Goal: Find specific page/section: Find specific page/section

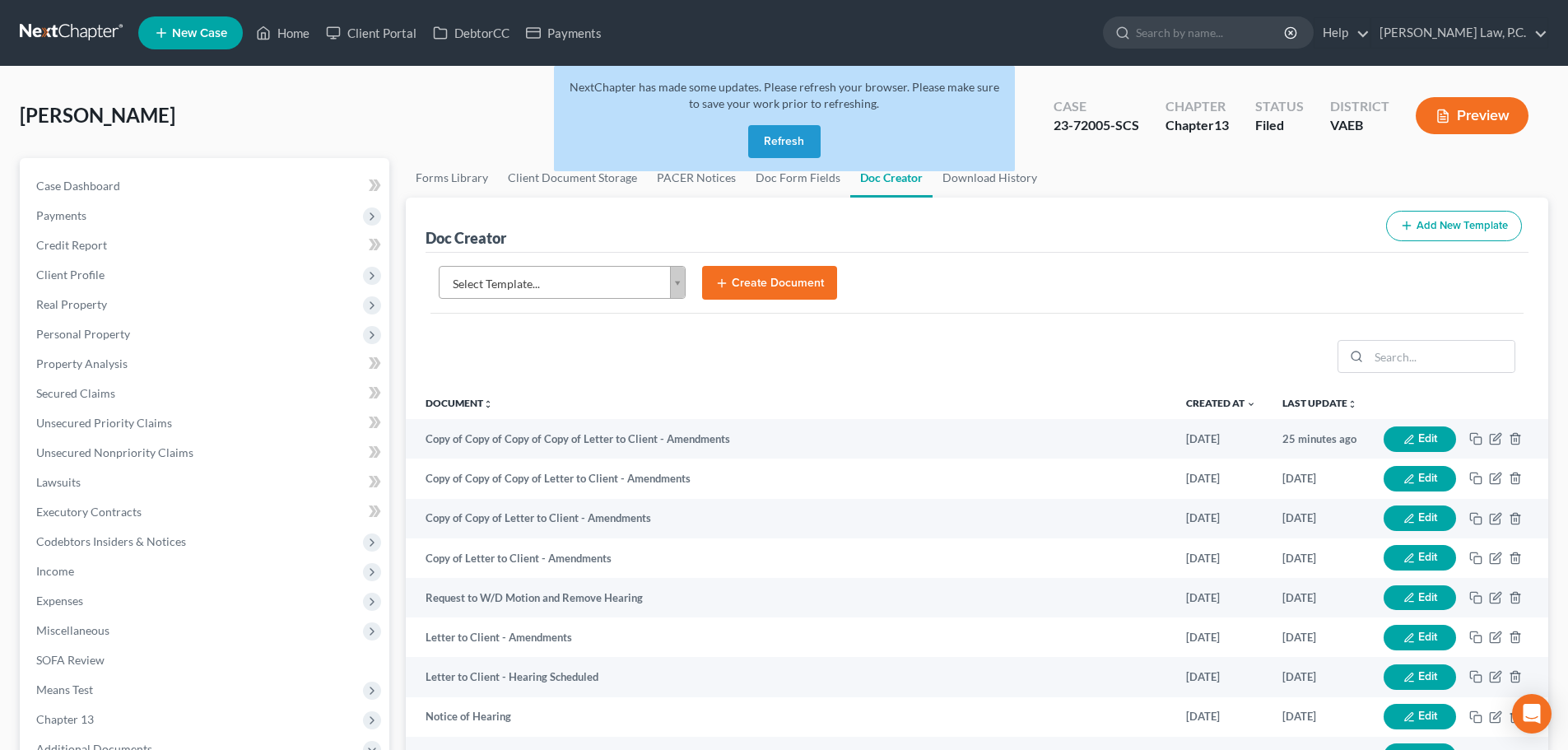
click at [775, 138] on button "Refresh" at bounding box center [784, 141] width 73 height 33
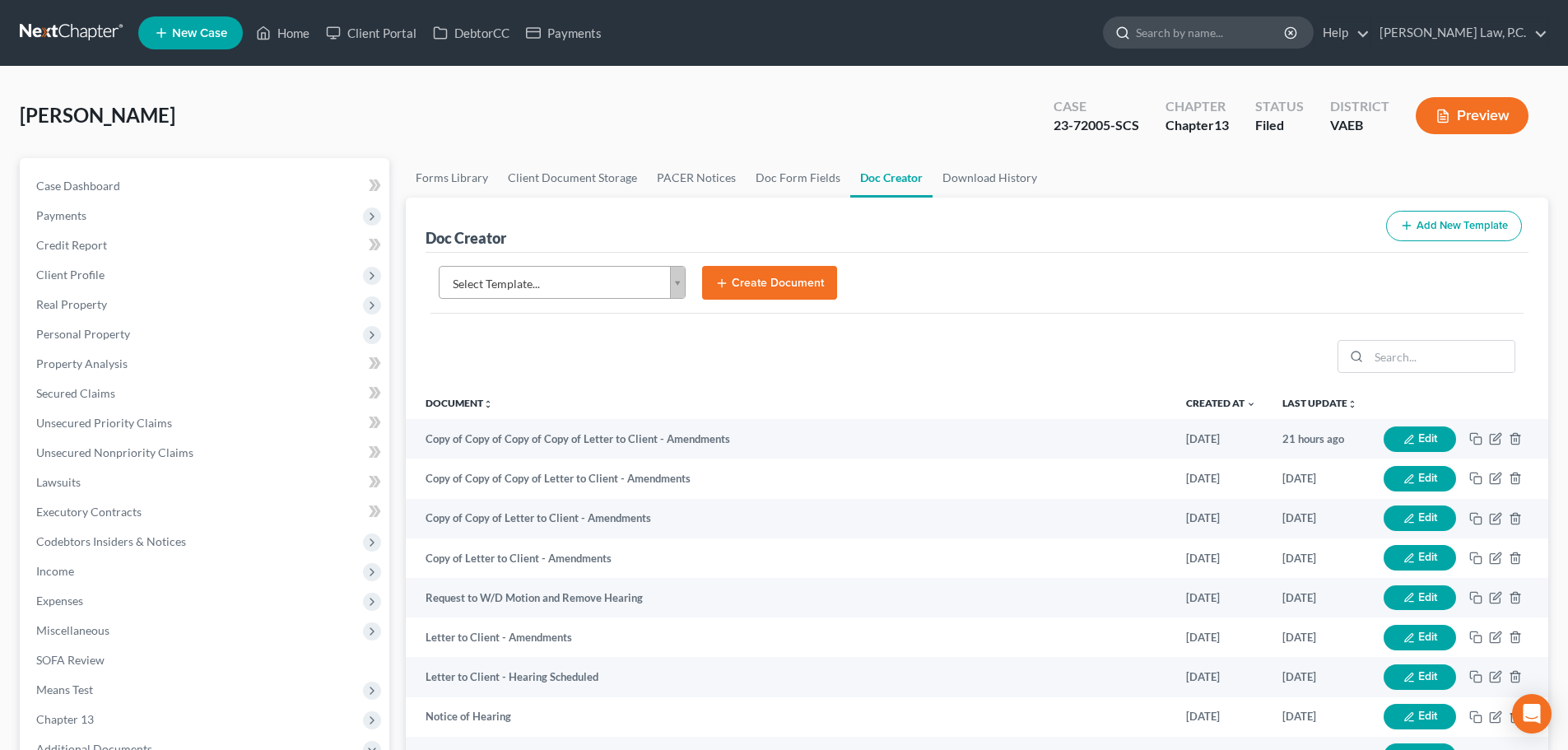
click at [1209, 43] on input "search" at bounding box center [1211, 33] width 151 height 30
click at [1278, 38] on input "search" at bounding box center [1211, 33] width 151 height 30
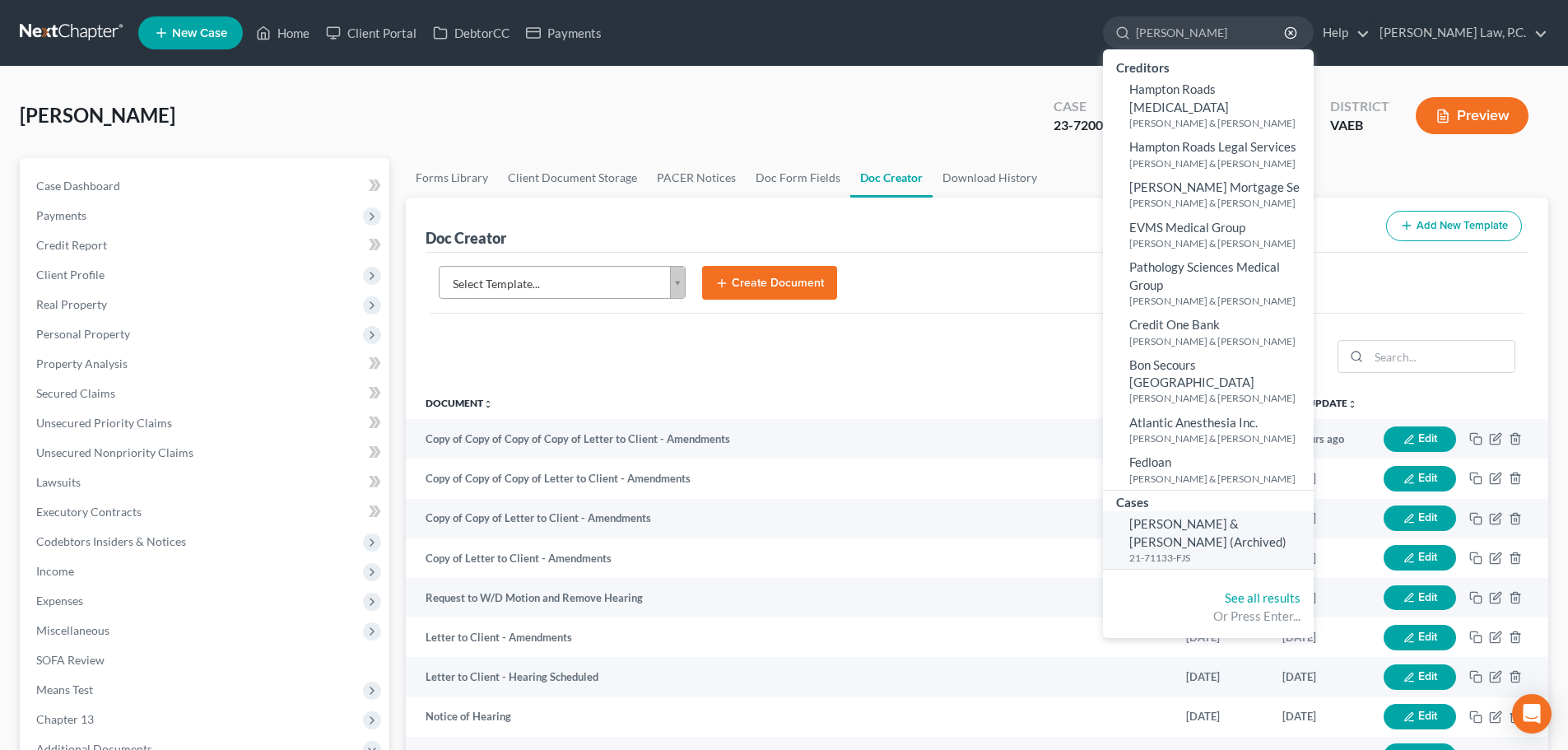
type input "[PERSON_NAME]"
click at [1280, 516] on span "[PERSON_NAME] & [PERSON_NAME] (Archived)" at bounding box center [1208, 532] width 158 height 32
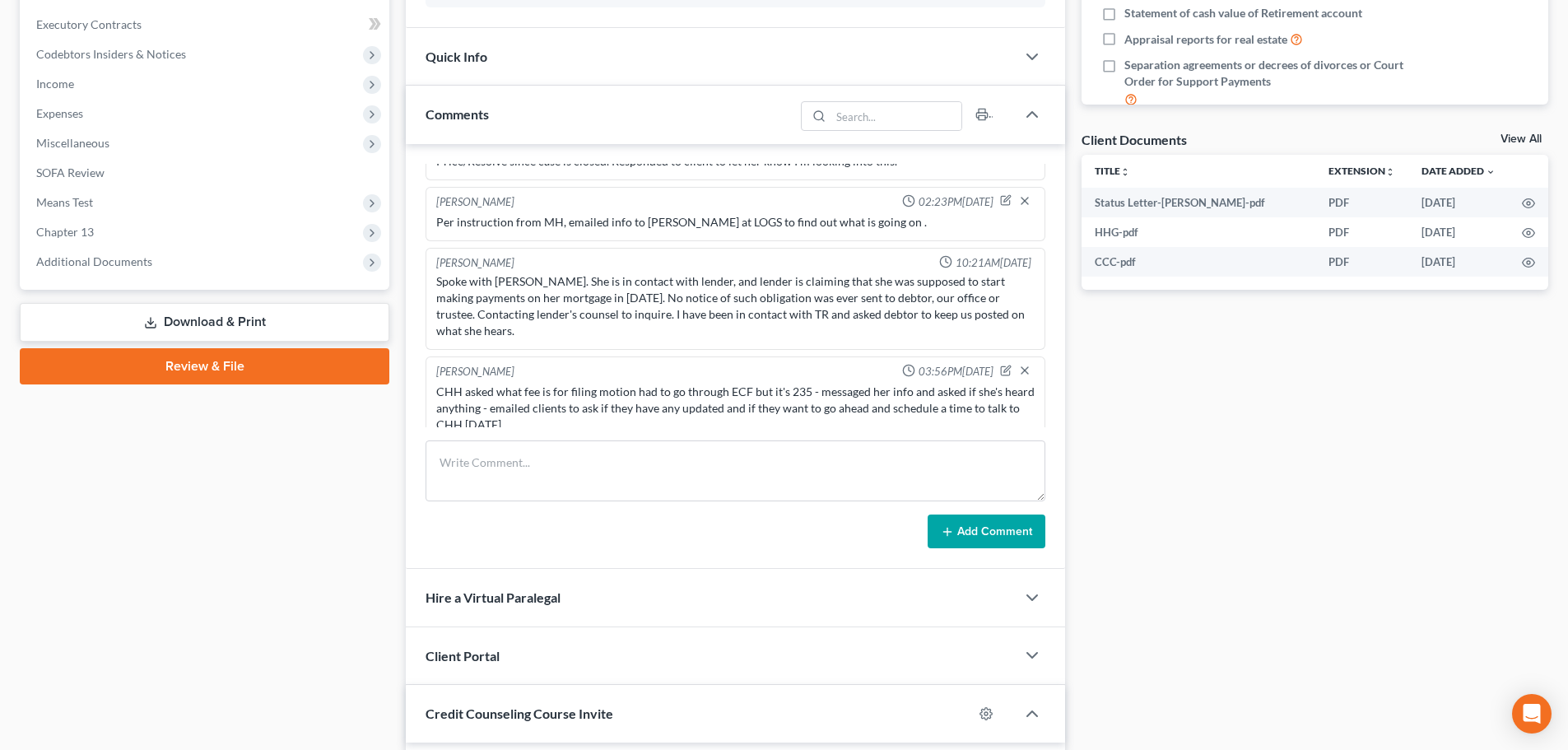
scroll to position [494, 0]
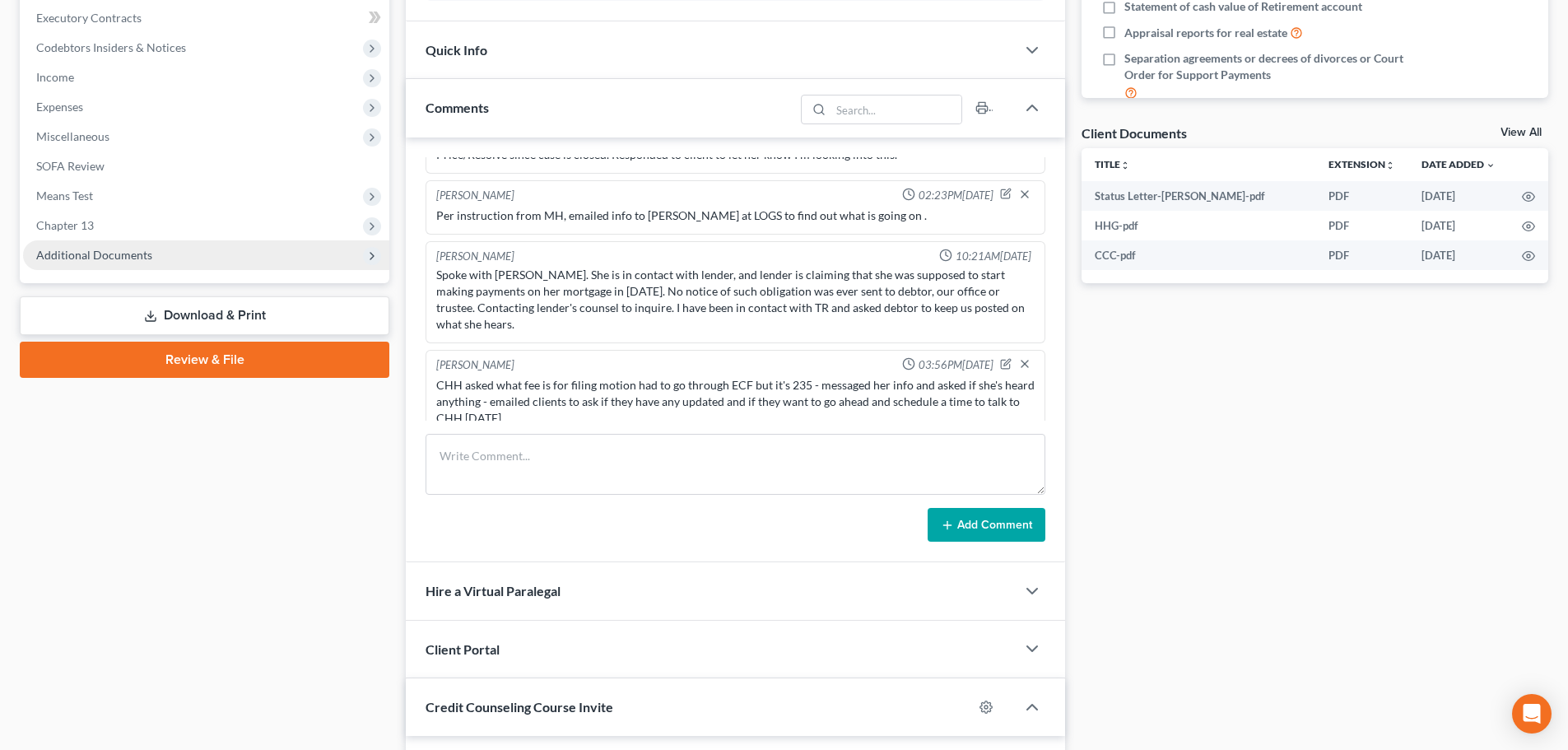
click at [77, 256] on span "Additional Documents" at bounding box center [94, 255] width 116 height 14
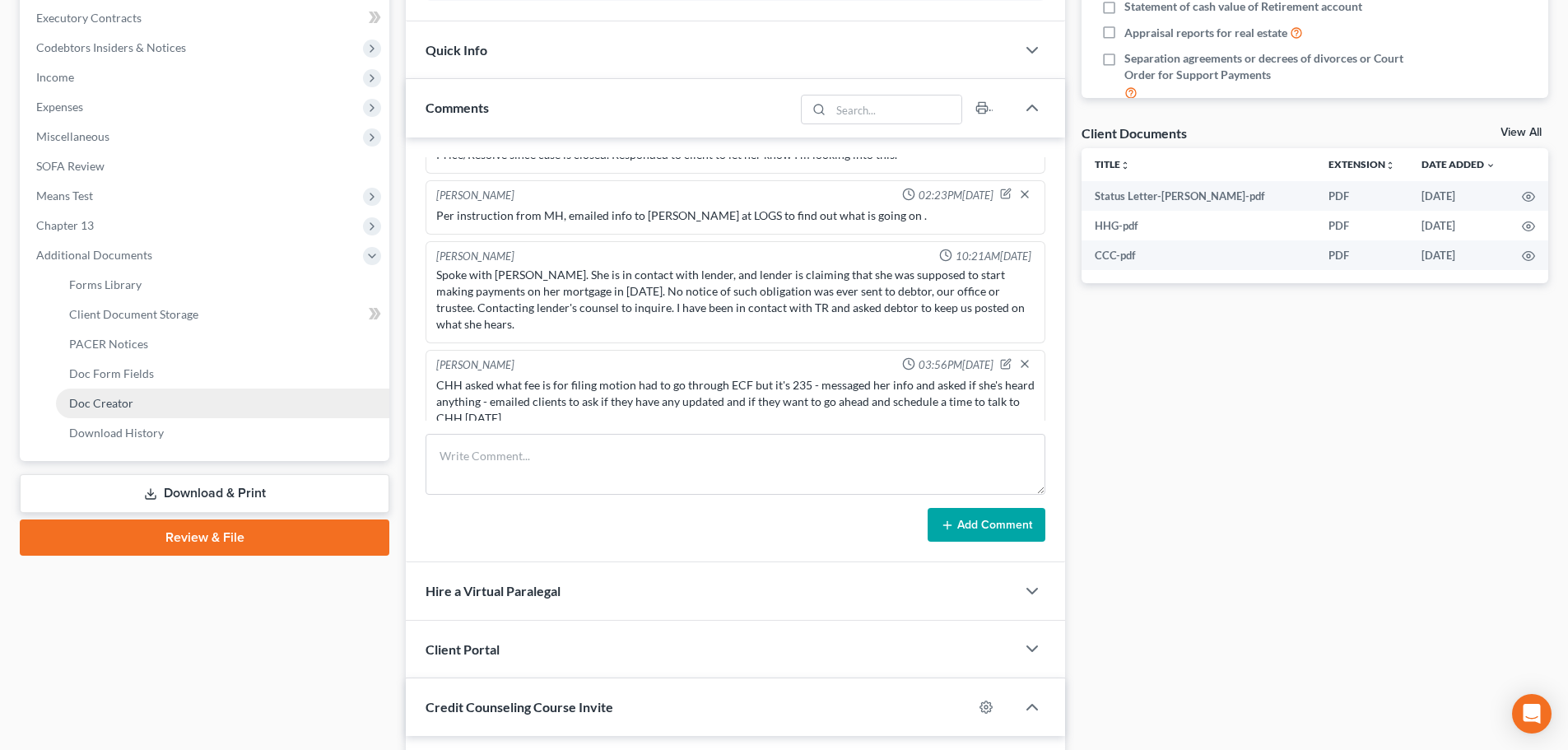
click at [121, 402] on span "Doc Creator" at bounding box center [101, 403] width 65 height 14
